Goal: Task Accomplishment & Management: Use online tool/utility

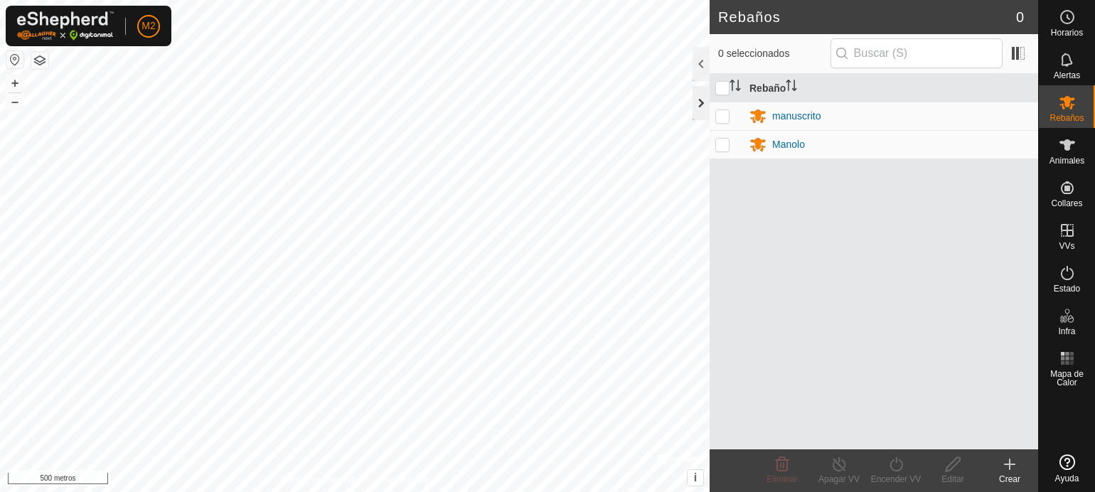
click at [700, 102] on div at bounding box center [700, 103] width 17 height 34
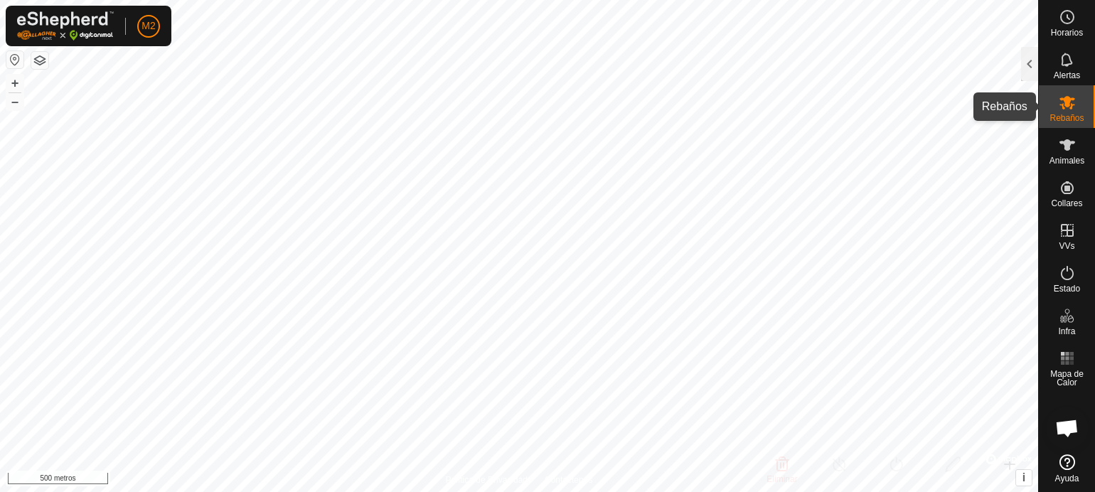
click at [1065, 117] on font "Rebaños" at bounding box center [1066, 118] width 34 height 10
click at [1024, 65] on div at bounding box center [1029, 64] width 17 height 34
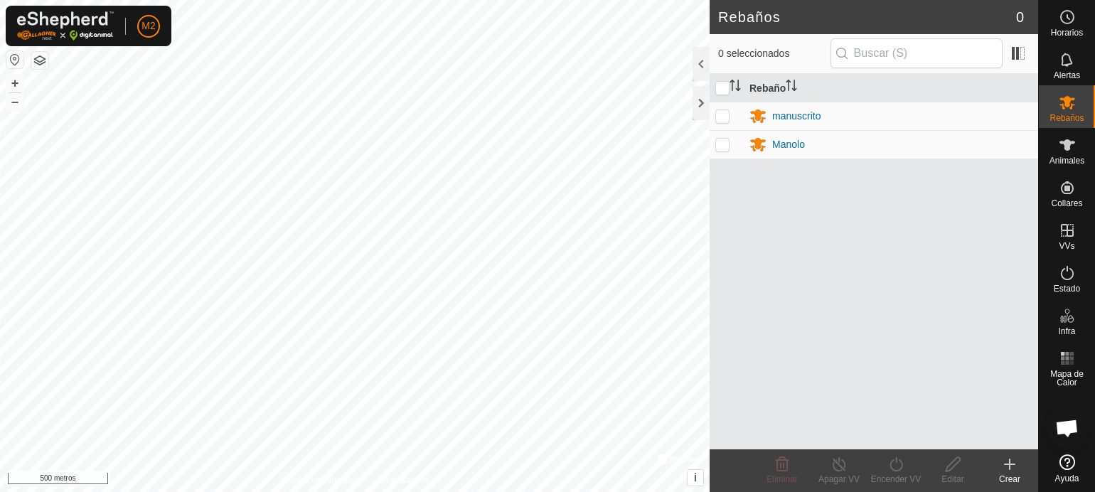
click at [727, 116] on p-checkbox at bounding box center [722, 115] width 14 height 11
checkbox input "true"
click at [839, 464] on icon at bounding box center [839, 464] width 18 height 17
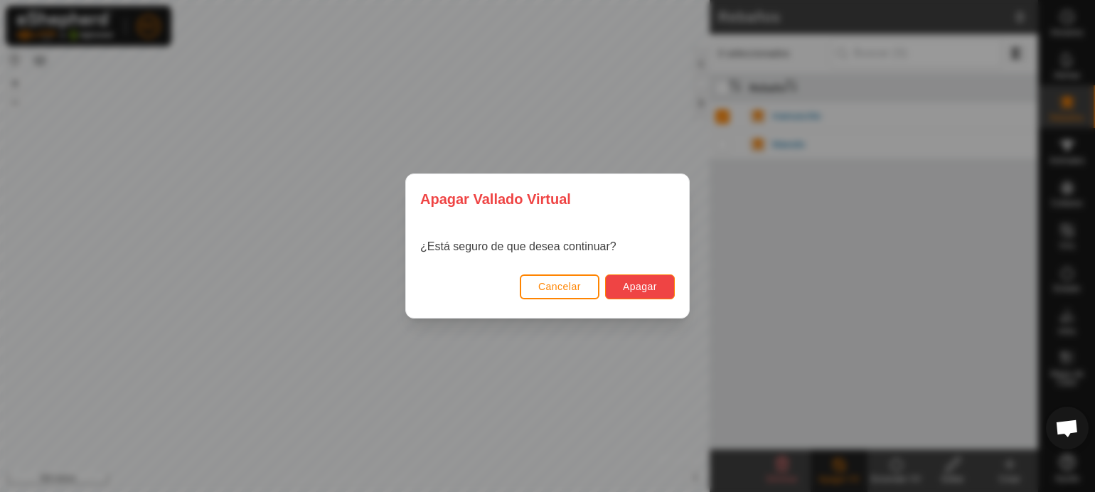
click at [627, 282] on font "Apagar" at bounding box center [640, 286] width 34 height 11
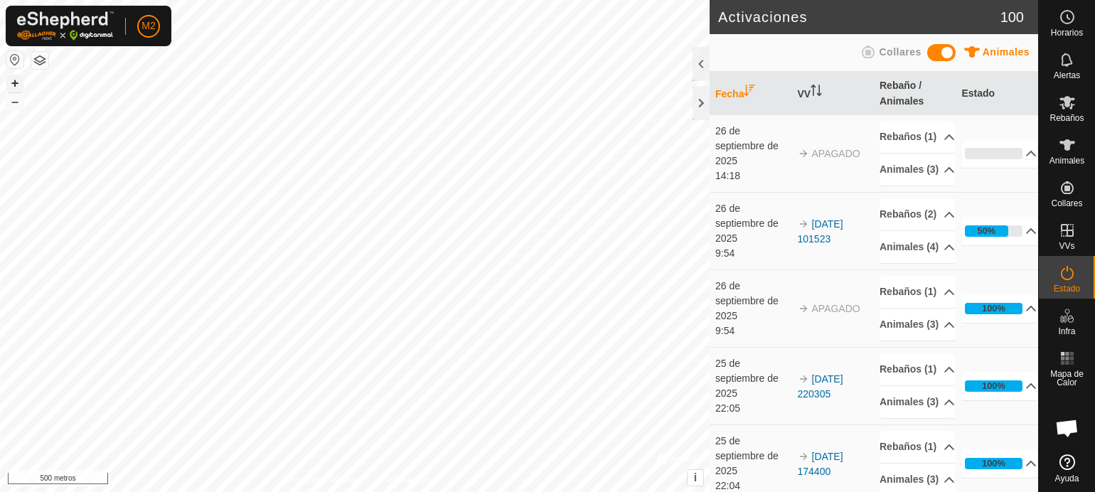
click at [17, 81] on font "+" at bounding box center [15, 82] width 8 height 15
click at [11, 85] on font "+" at bounding box center [15, 82] width 8 height 15
click at [15, 80] on font "+" at bounding box center [15, 82] width 8 height 15
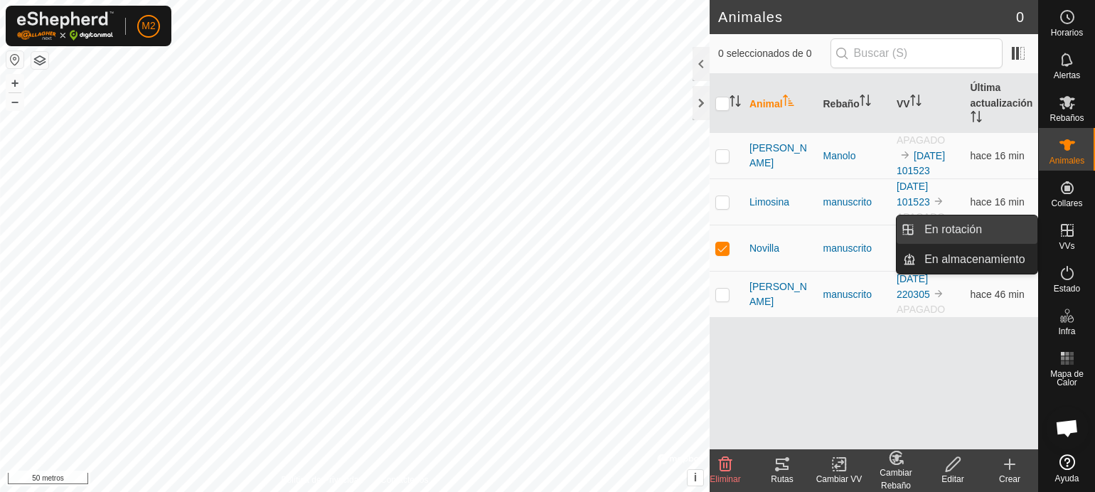
click at [984, 224] on link "En rotación" at bounding box center [977, 229] width 122 height 28
